Goal: Task Accomplishment & Management: Complete application form

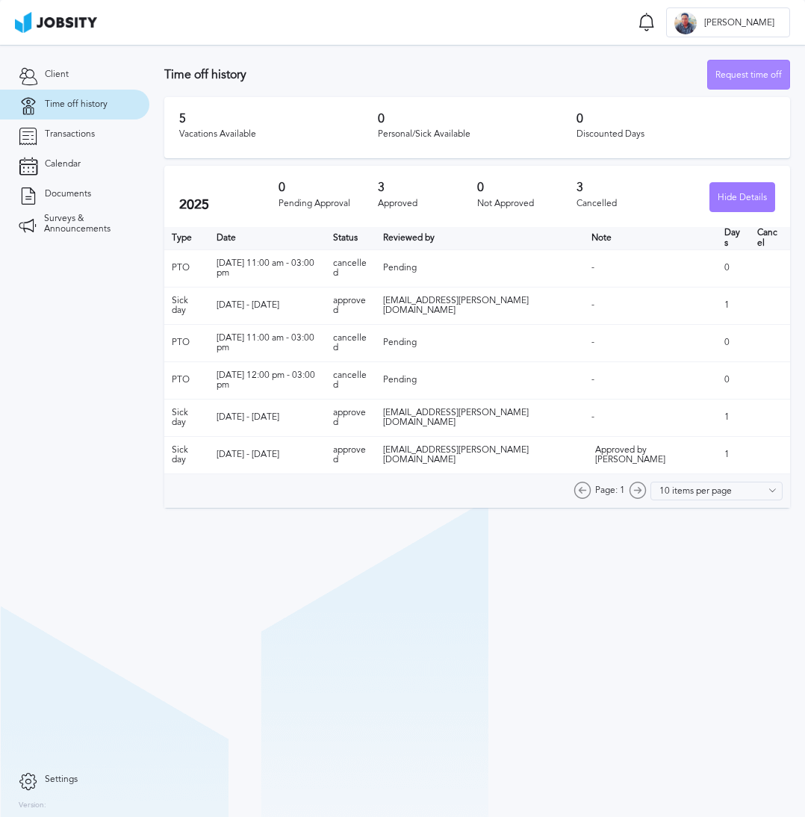
click at [756, 75] on div "Request time off" at bounding box center [748, 75] width 81 height 30
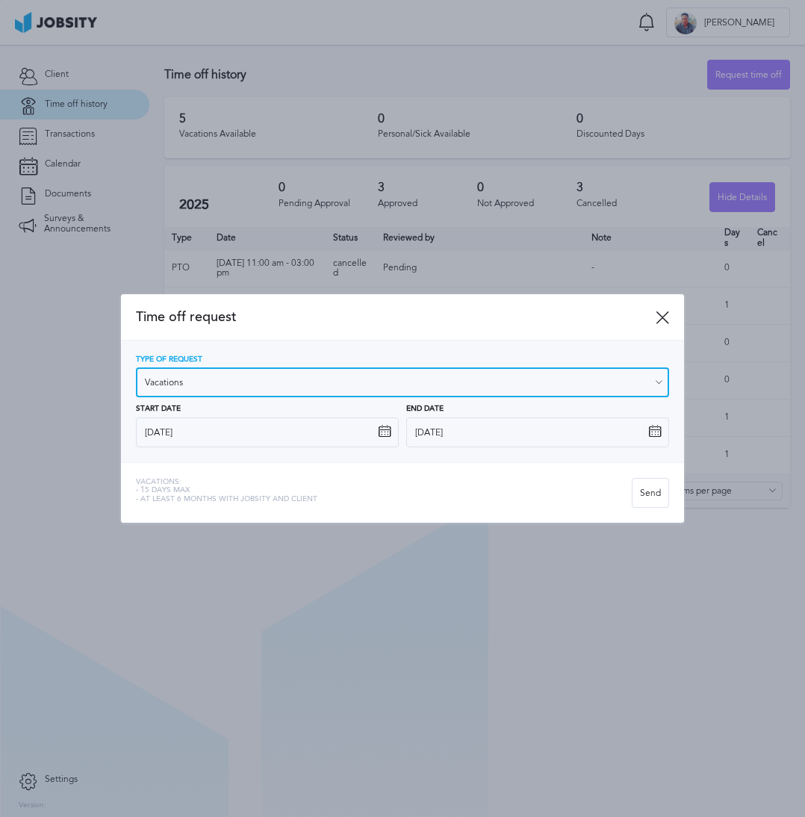
click at [204, 379] on input "Vacations" at bounding box center [403, 382] width 534 height 30
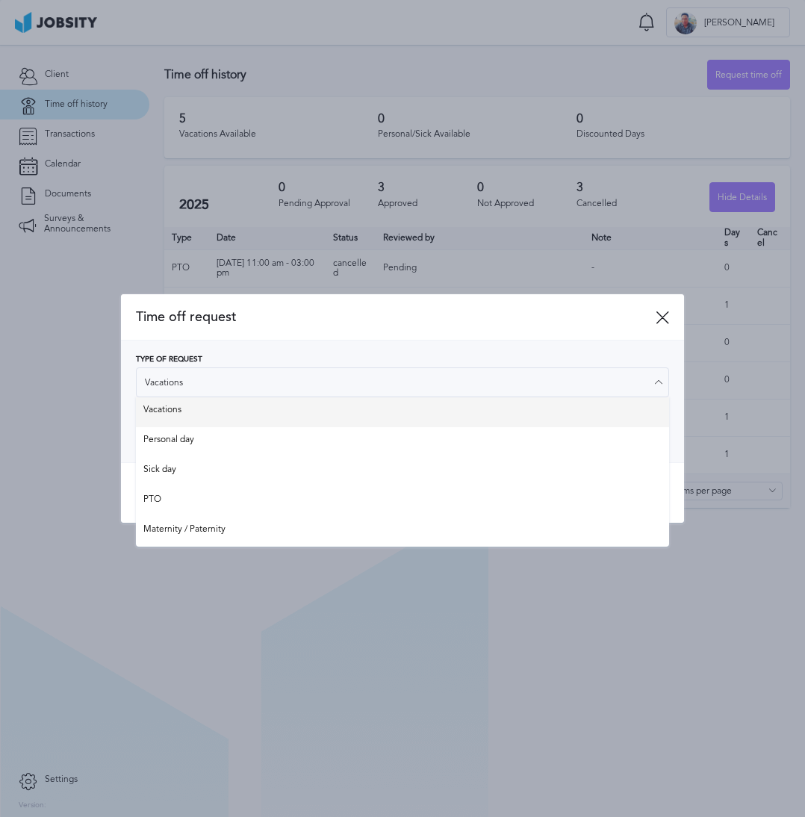
click at [172, 409] on div "Type of Request Vacations Vacations Personal day Sick day PTO Maternity / Pater…" at bounding box center [403, 401] width 534 height 92
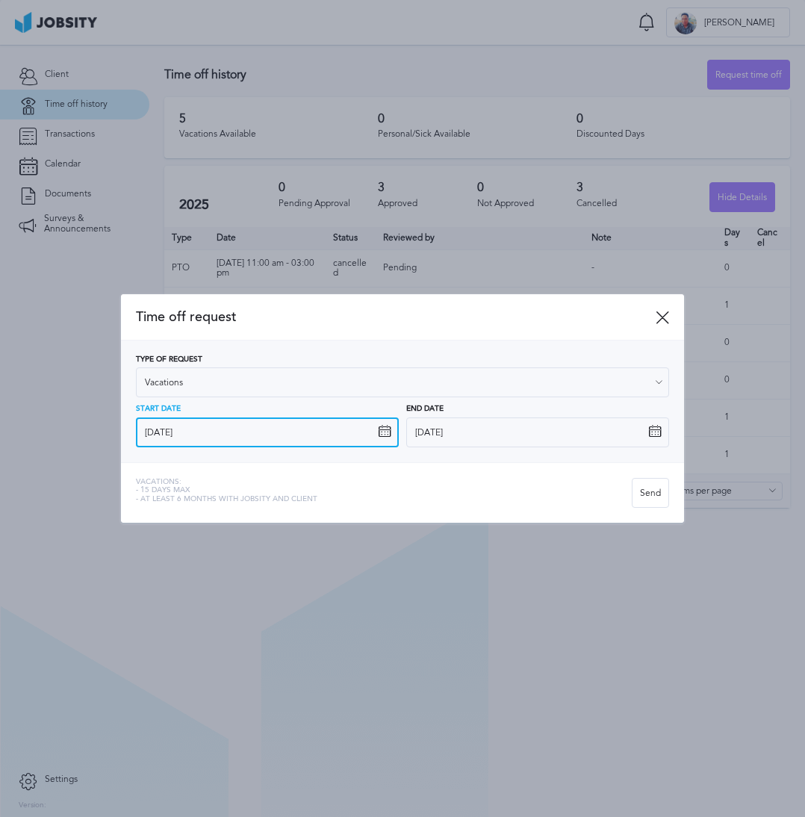
click at [221, 436] on input "[DATE]" at bounding box center [267, 432] width 263 height 30
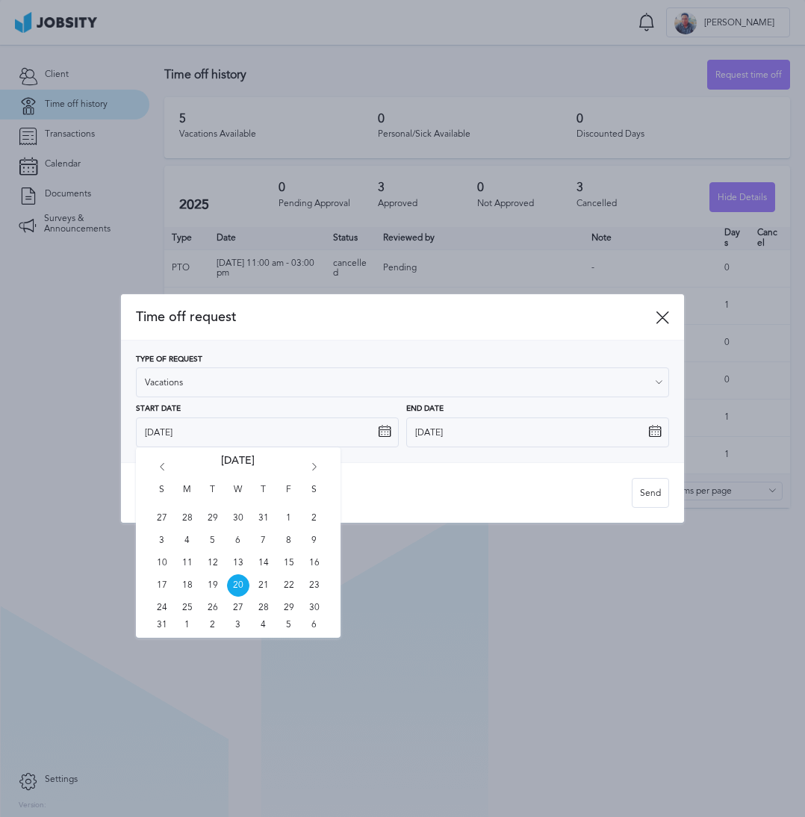
click at [316, 464] on icon "Go forward 1 month" at bounding box center [314, 469] width 13 height 13
click at [319, 470] on icon "Go forward 1 month" at bounding box center [314, 469] width 13 height 13
click at [160, 467] on icon "Go back 1 month" at bounding box center [161, 469] width 13 height 13
click at [240, 542] on span "10" at bounding box center [238, 540] width 22 height 22
type input "[DATE]"
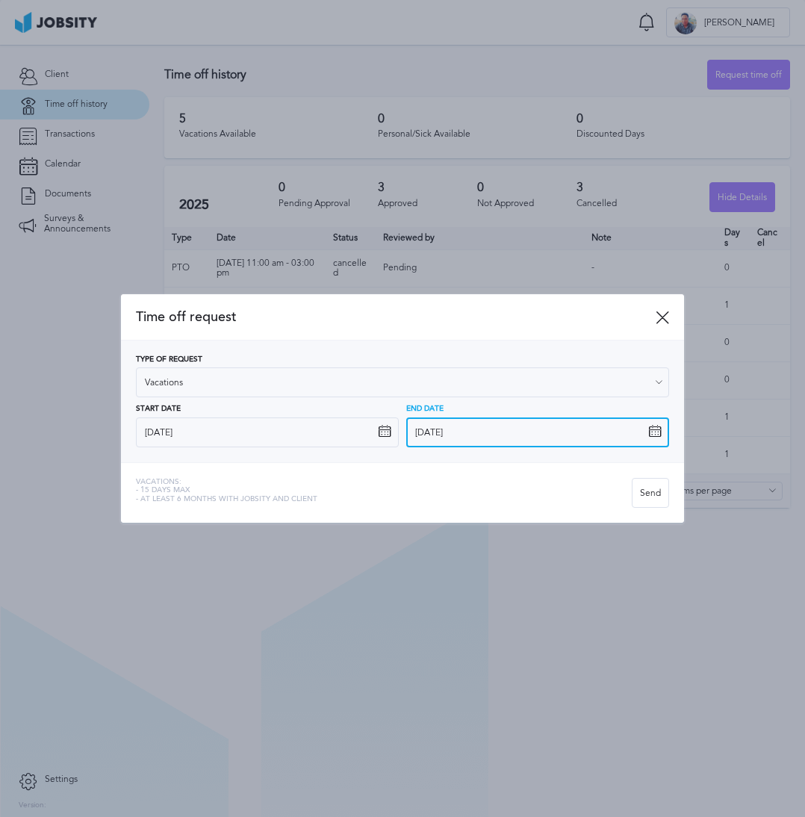
click at [461, 437] on input "[DATE]" at bounding box center [537, 432] width 263 height 30
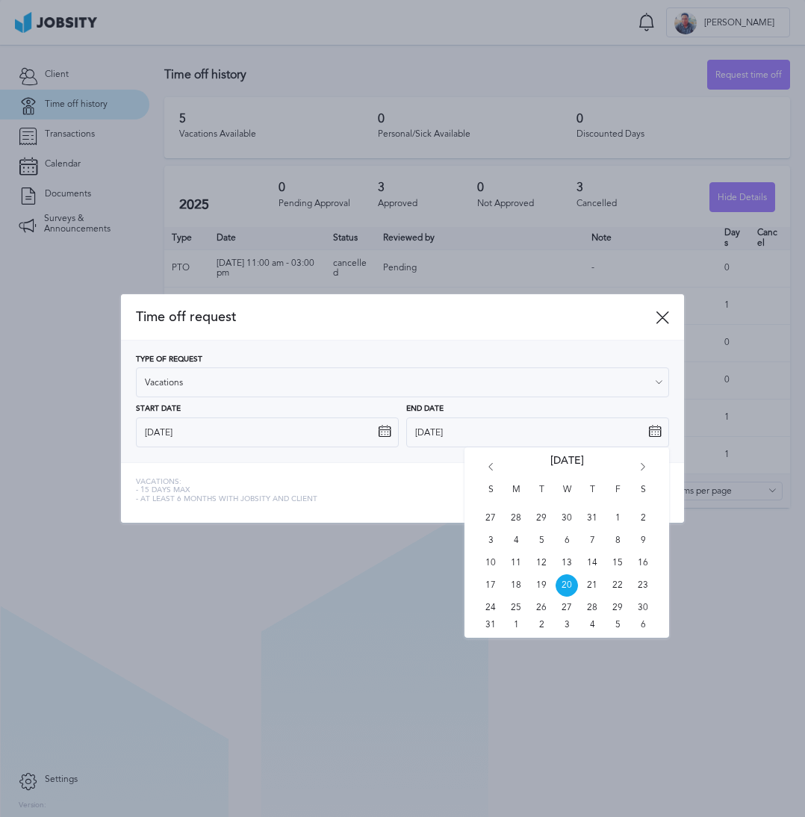
click at [634, 467] on div "S M T W T F S 27 28 29 30 31 1 2 3 4 5 6 7 8 9 10 11 12 13 14 15 16 17 18 19 20…" at bounding box center [566, 542] width 205 height 190
click at [636, 467] on icon "Go forward 1 month" at bounding box center [642, 469] width 13 height 13
click at [593, 540] on span "11" at bounding box center [592, 540] width 22 height 22
type input "[DATE]"
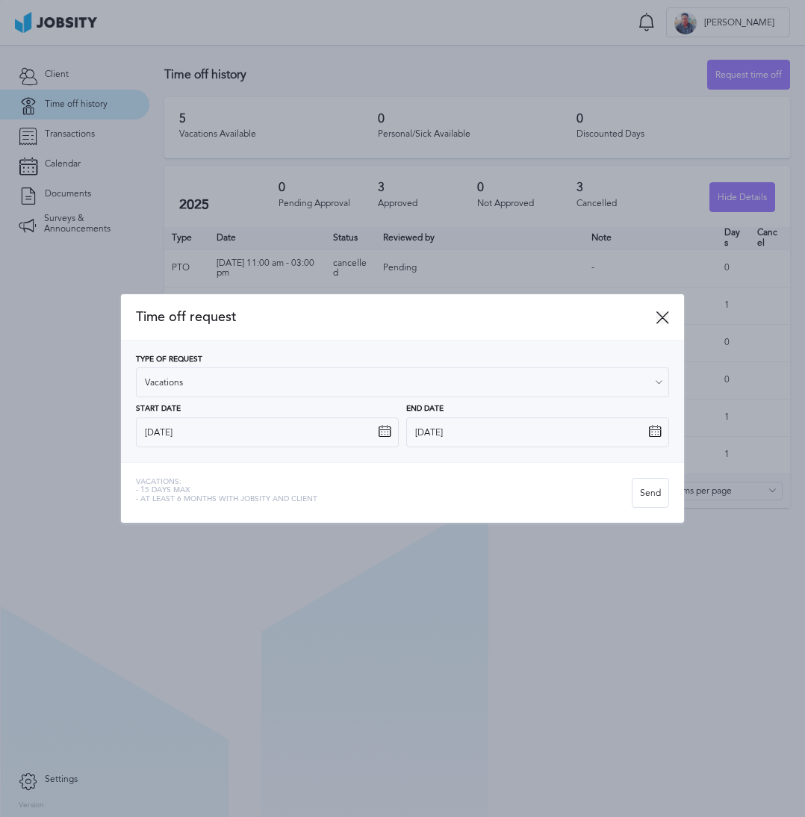
click at [665, 314] on icon at bounding box center [661, 317] width 13 height 13
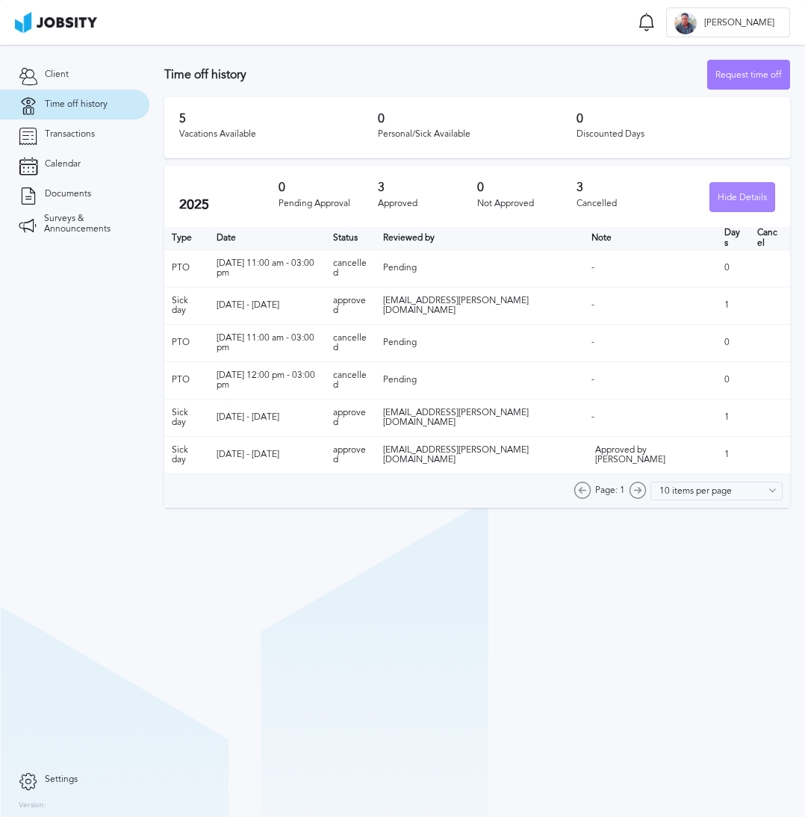
click at [727, 199] on div "Hide Details" at bounding box center [742, 198] width 64 height 30
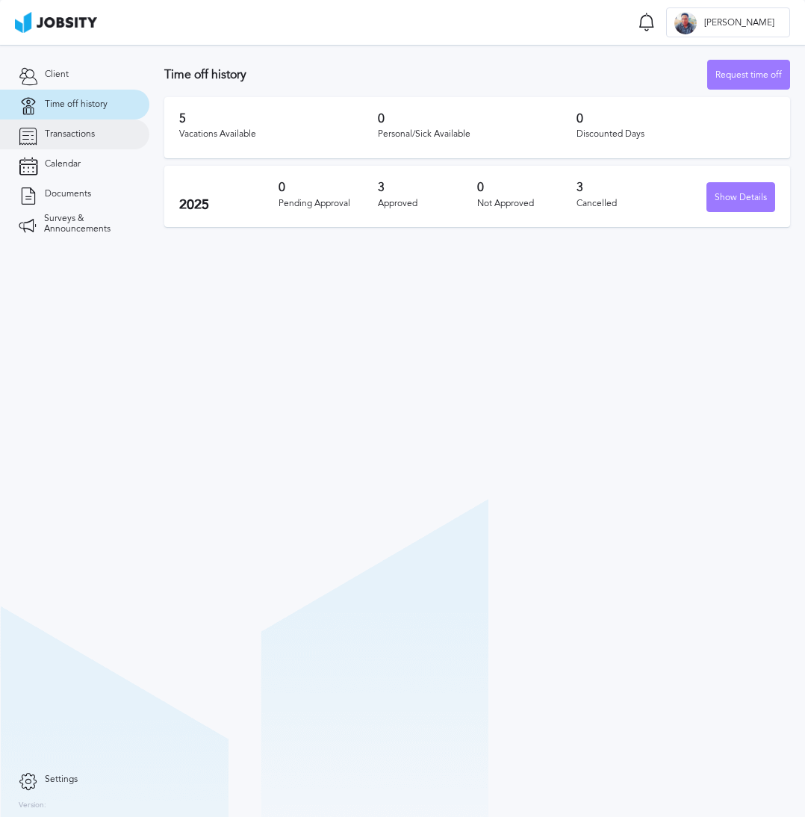
click at [67, 131] on span "Transactions" at bounding box center [70, 134] width 50 height 10
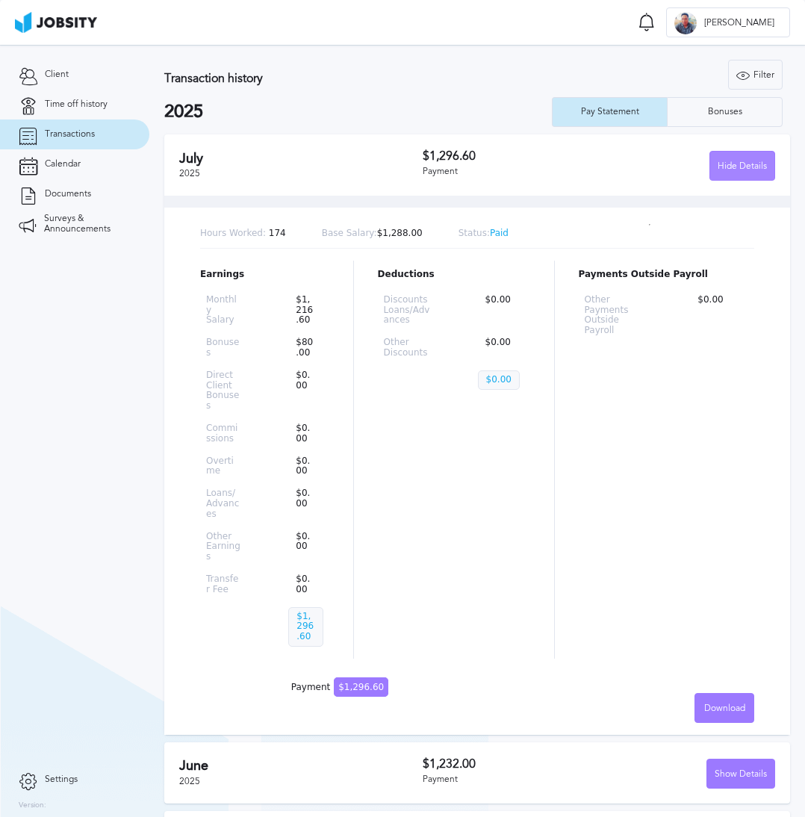
click at [718, 152] on div "Hide Details" at bounding box center [742, 167] width 64 height 30
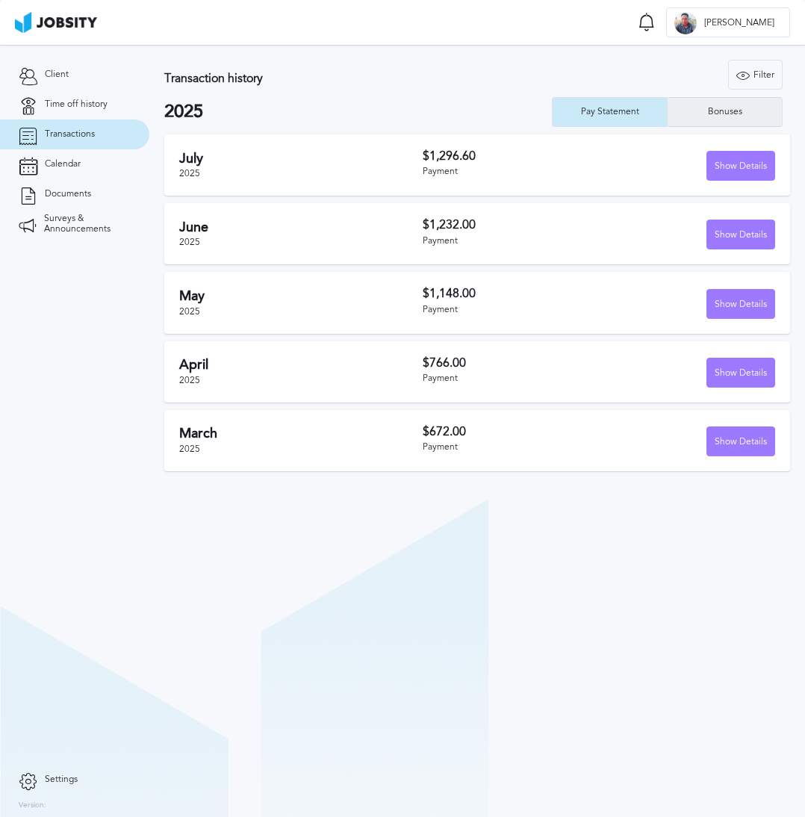
click at [696, 114] on div "Bonuses" at bounding box center [724, 112] width 114 height 30
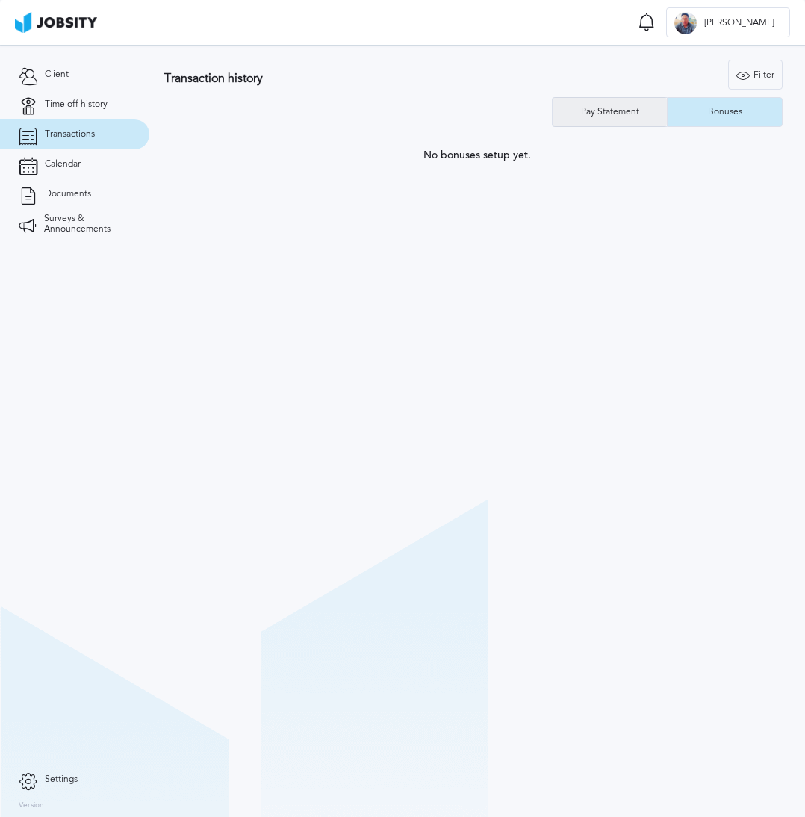
click at [611, 122] on div "Pay Statement" at bounding box center [609, 112] width 115 height 30
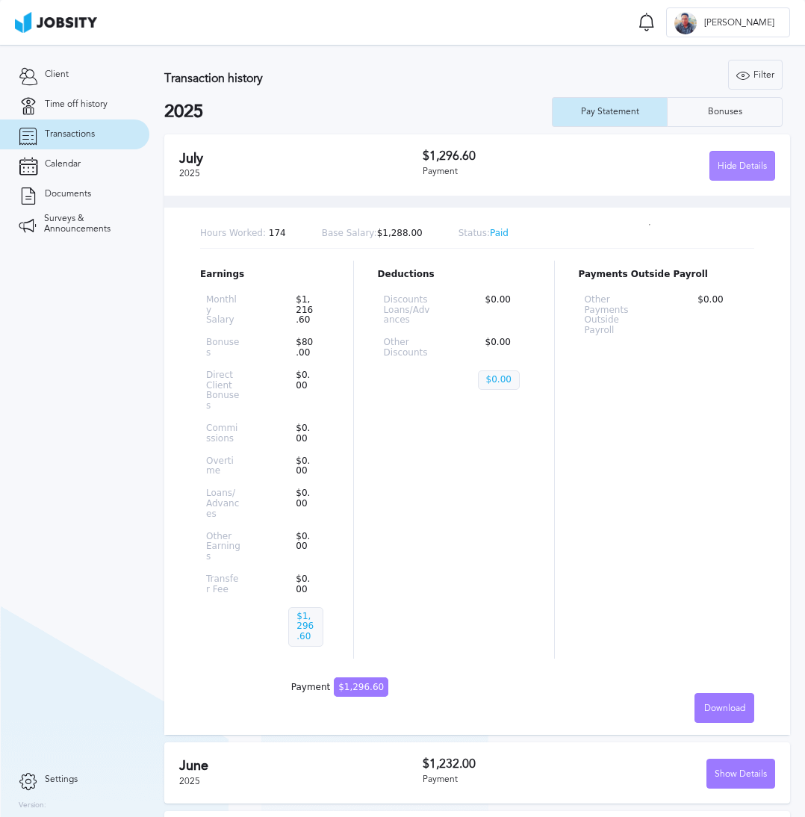
click at [720, 167] on div "Hide Details" at bounding box center [742, 167] width 64 height 30
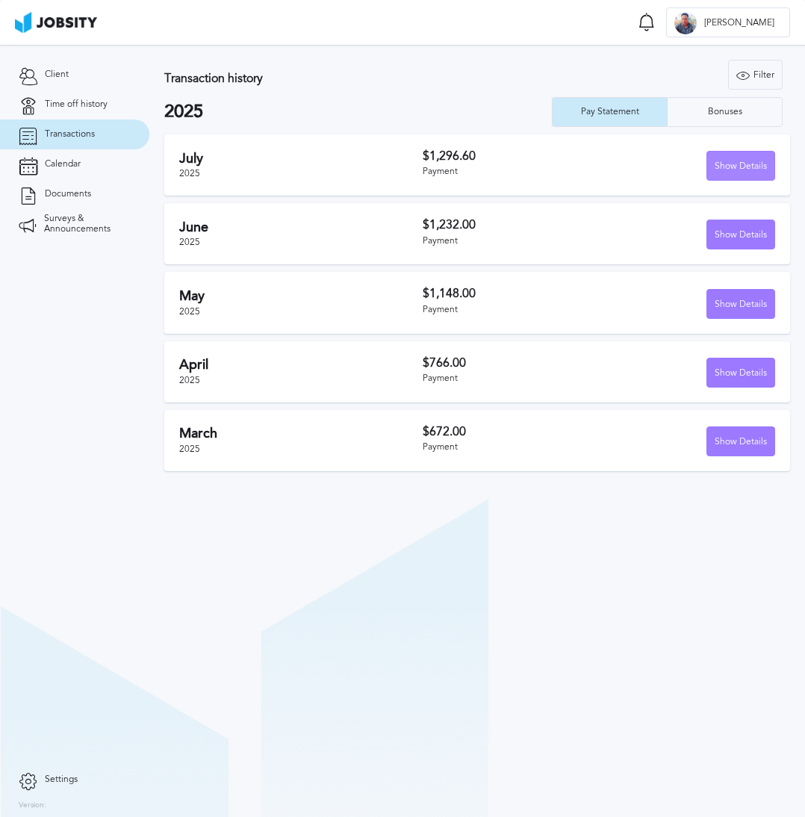
click at [719, 161] on div "Show Details" at bounding box center [740, 167] width 67 height 30
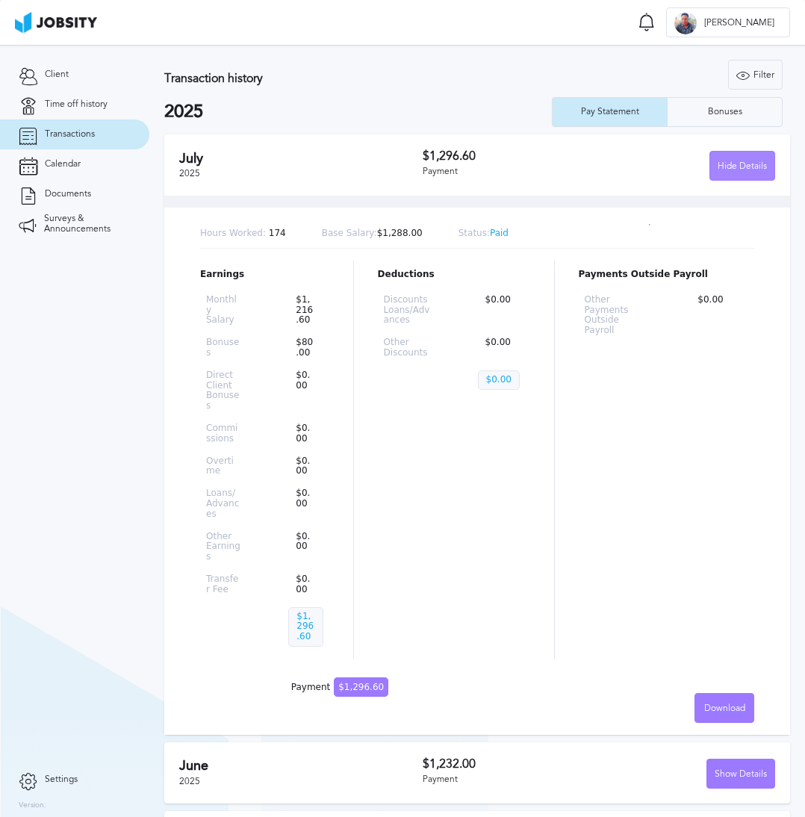
click at [719, 161] on div "Hide Details" at bounding box center [742, 167] width 64 height 30
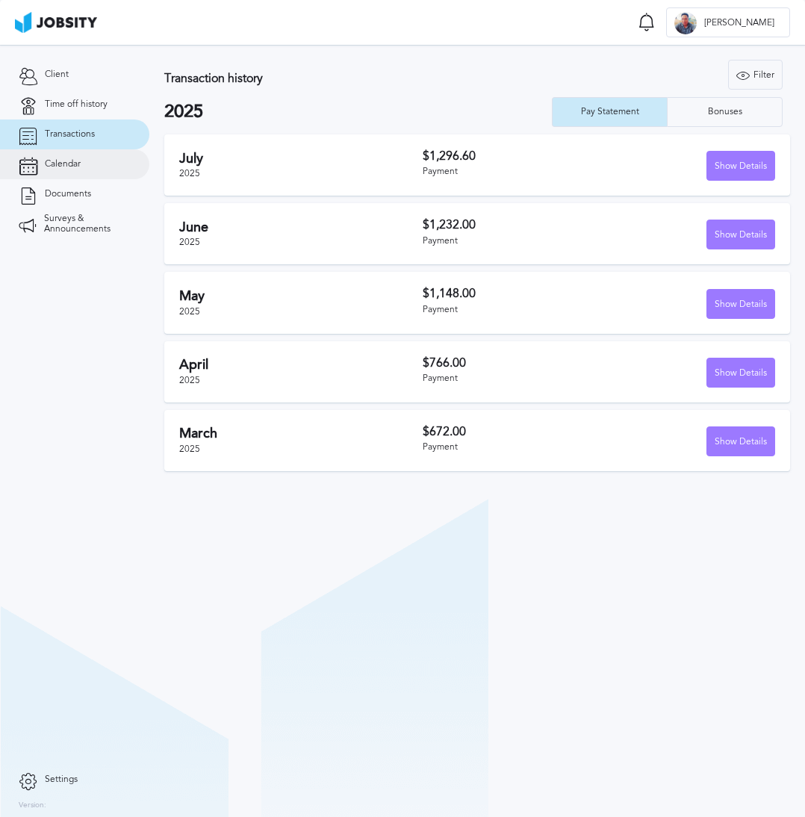
click at [102, 160] on link "Calendar" at bounding box center [74, 164] width 149 height 30
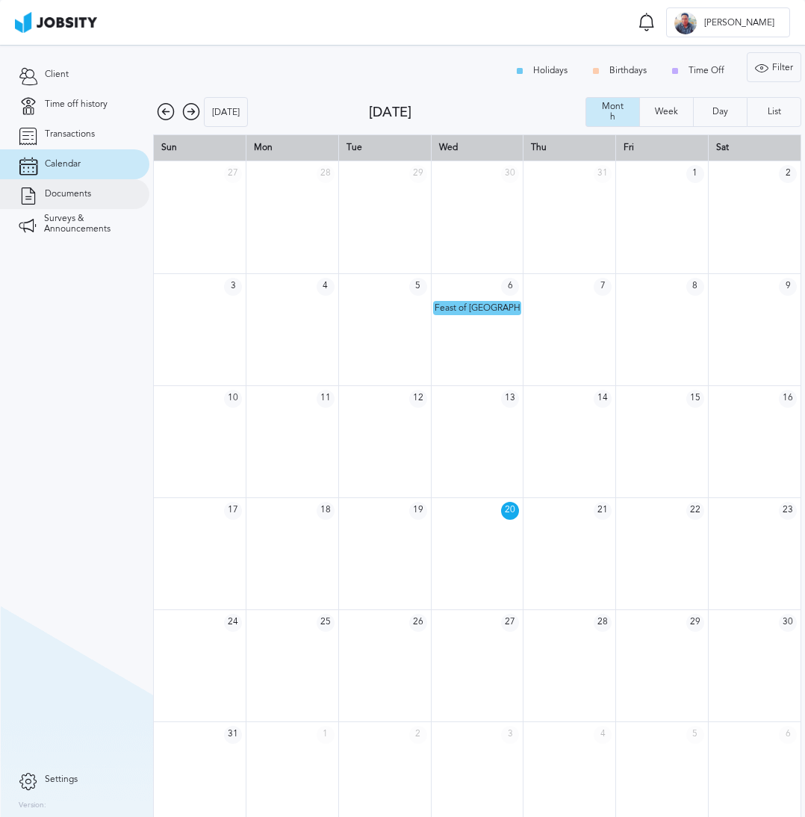
click at [91, 196] on link "Documents" at bounding box center [74, 194] width 149 height 30
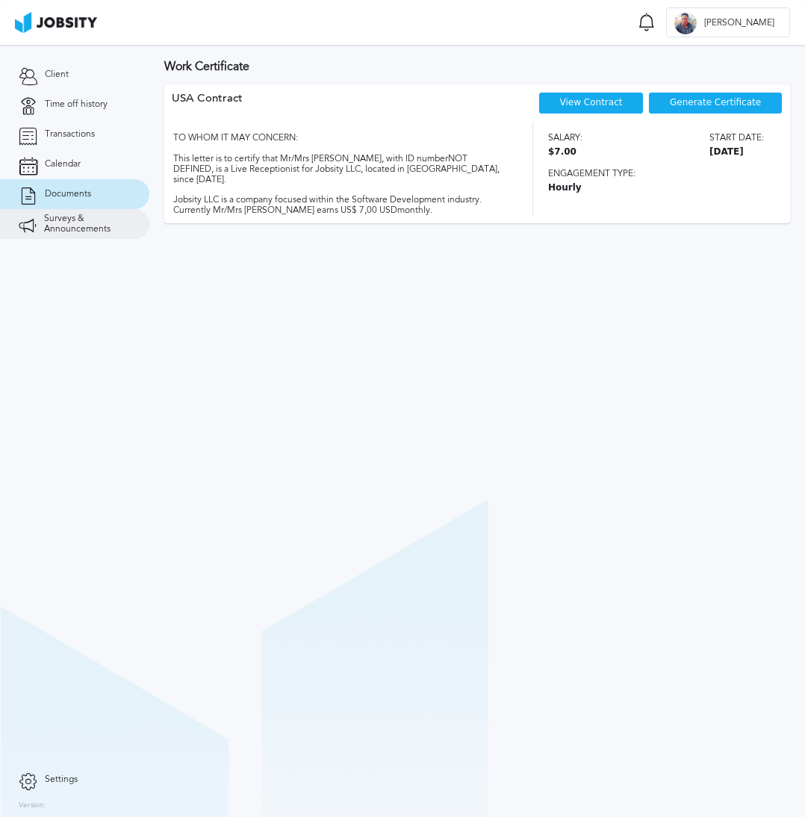
click at [90, 224] on span "Surveys & Announcements" at bounding box center [87, 223] width 87 height 21
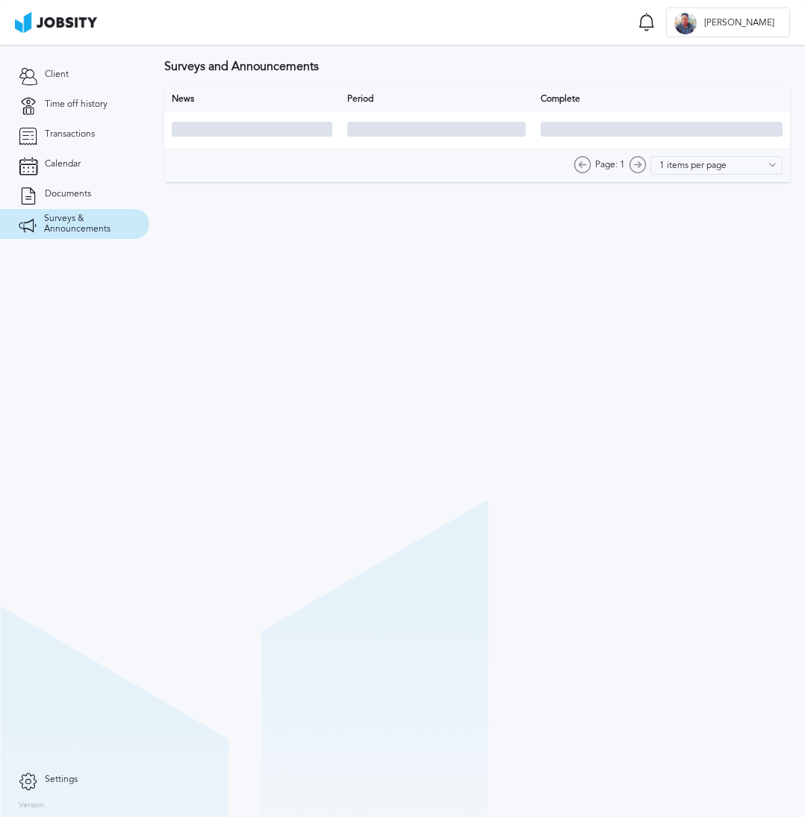
type input "10 items per page"
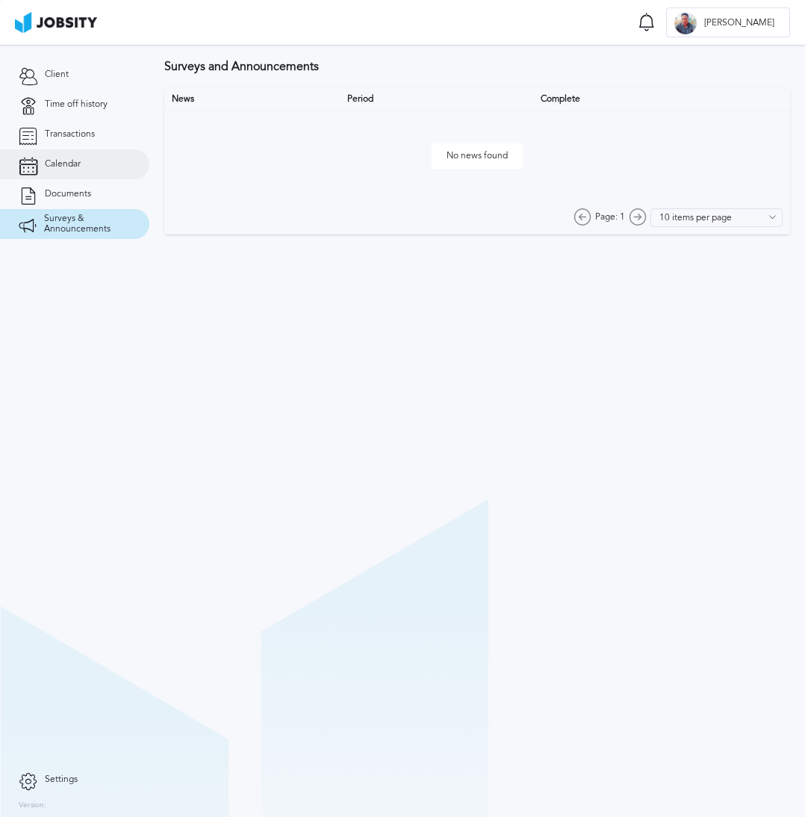
click at [80, 157] on link "Calendar" at bounding box center [74, 164] width 149 height 30
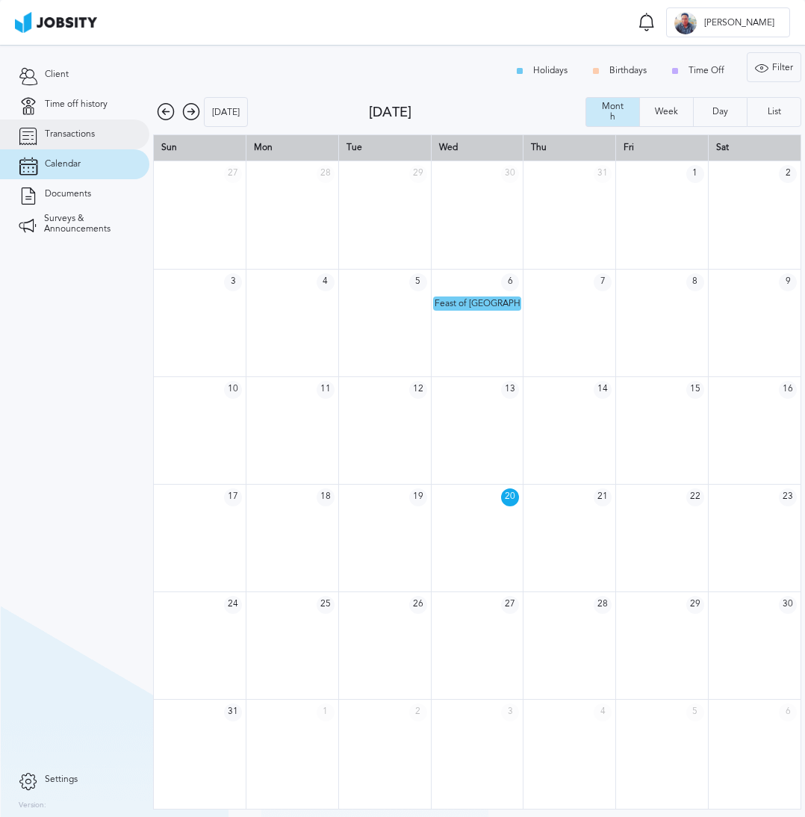
click at [81, 133] on span "Transactions" at bounding box center [70, 134] width 50 height 10
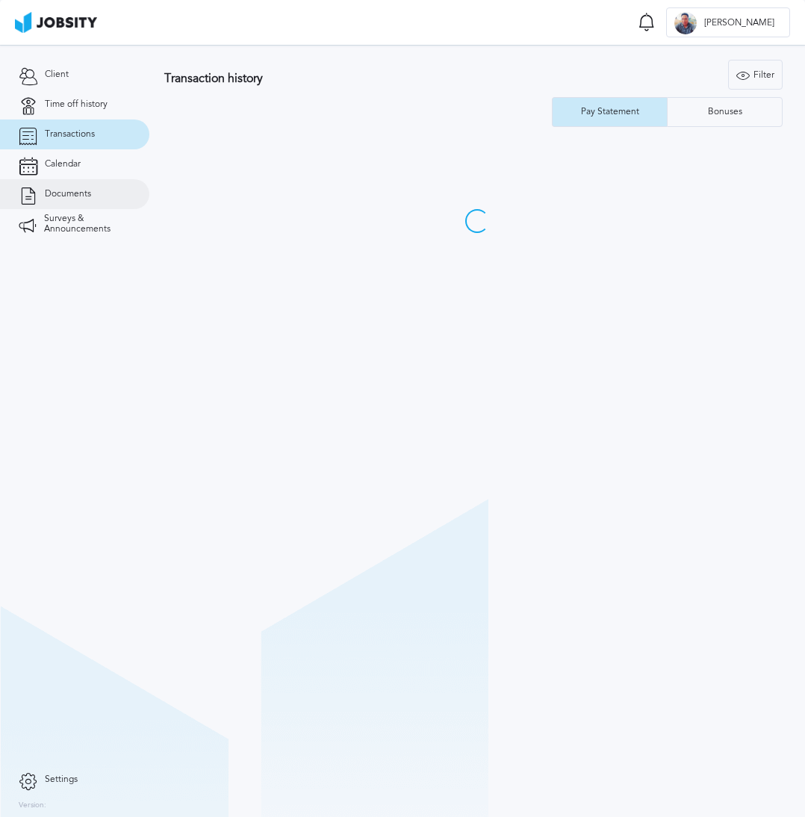
click at [88, 202] on link "Documents" at bounding box center [74, 194] width 149 height 30
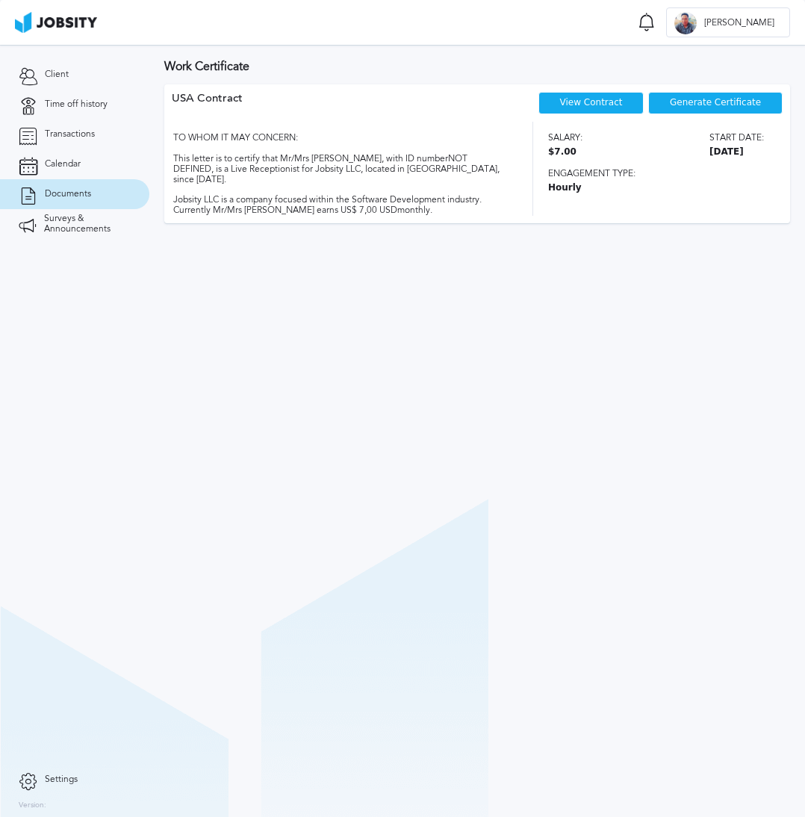
click at [702, 95] on div "Generate Certificate" at bounding box center [715, 103] width 134 height 22
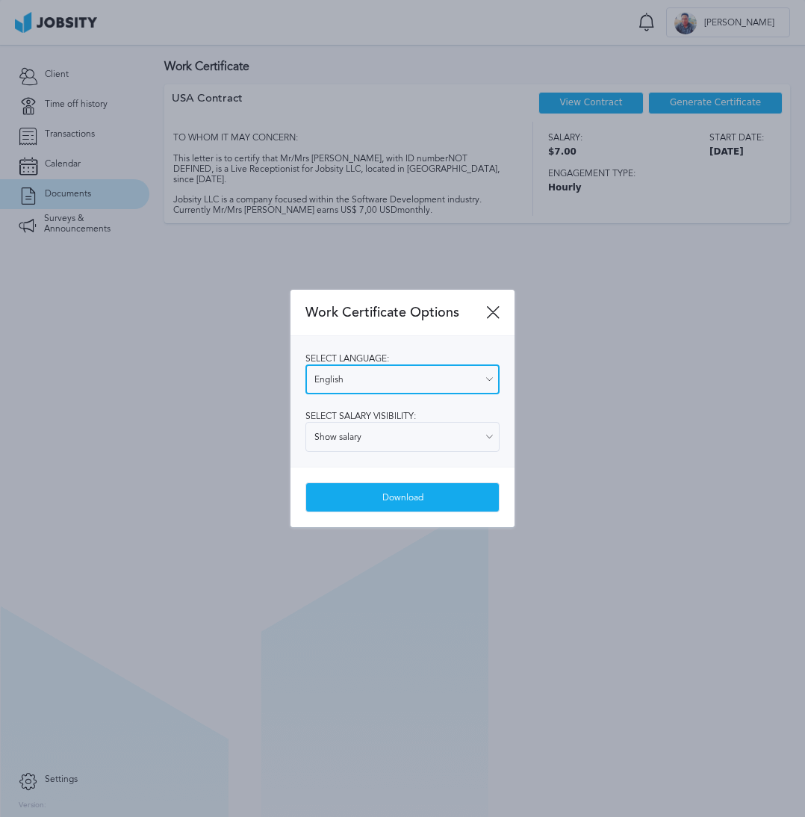
click at [402, 381] on input "English" at bounding box center [402, 379] width 194 height 30
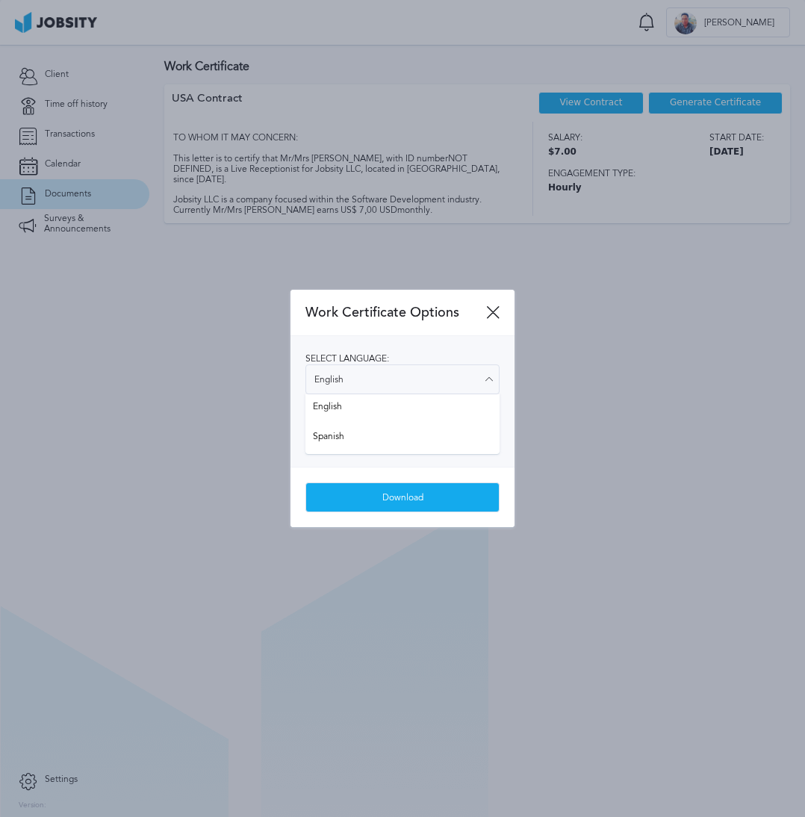
click at [501, 319] on div "Work Certificate Options" at bounding box center [402, 313] width 224 height 46
click at [494, 314] on icon at bounding box center [492, 311] width 13 height 13
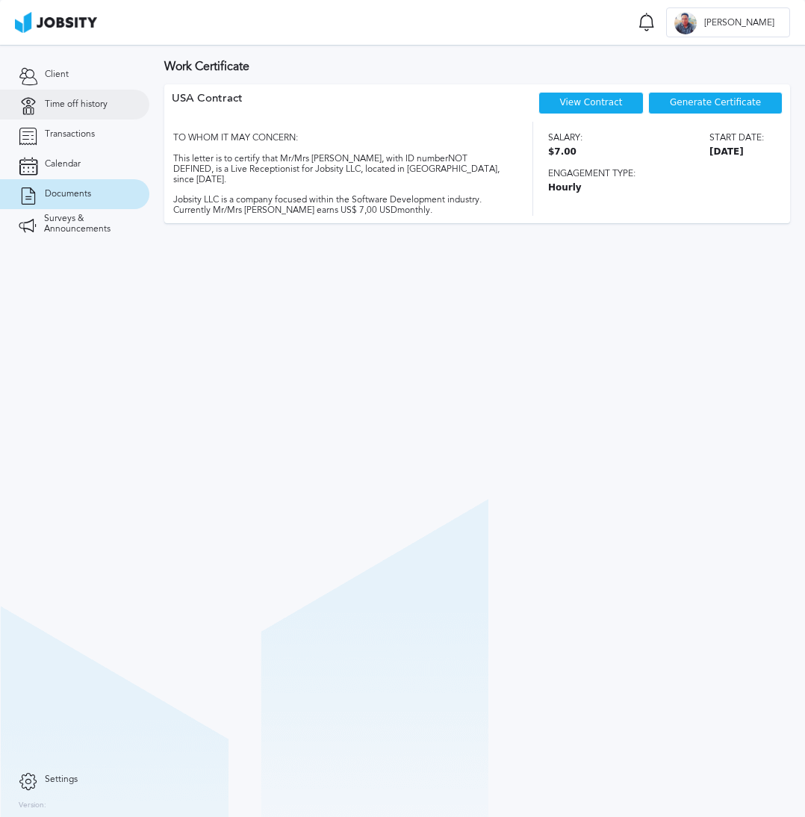
click at [83, 107] on span "Time off history" at bounding box center [76, 104] width 63 height 10
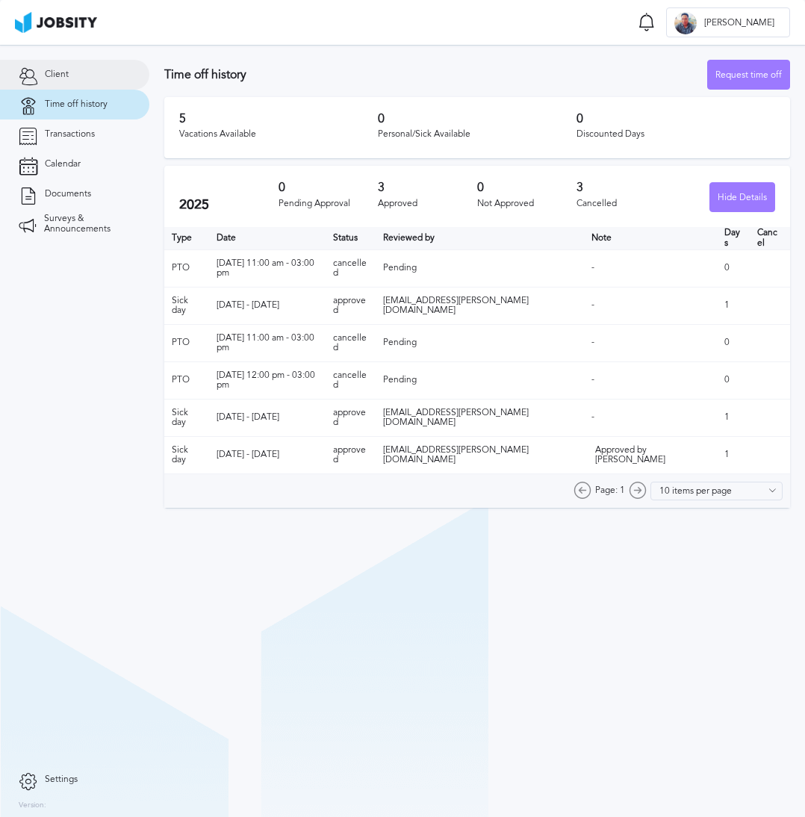
click at [69, 84] on link "Client" at bounding box center [74, 75] width 149 height 30
